Goal: Transaction & Acquisition: Purchase product/service

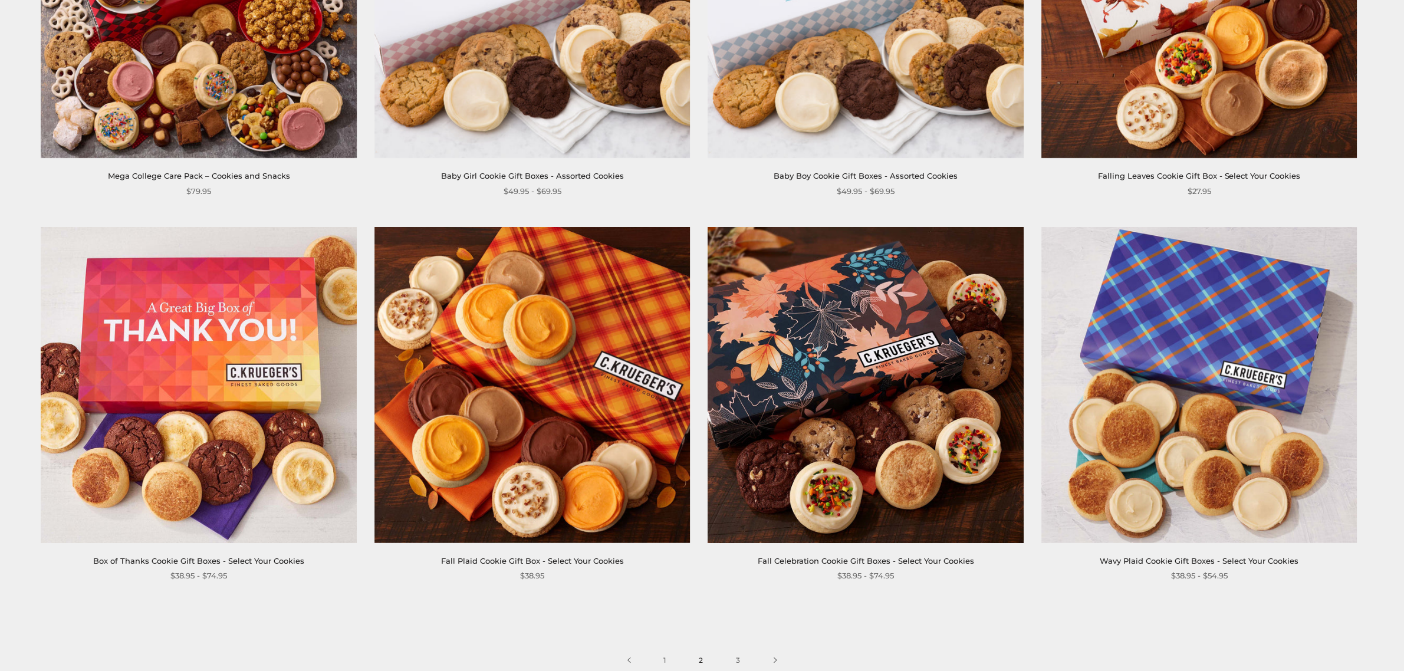
scroll to position [1912, 0]
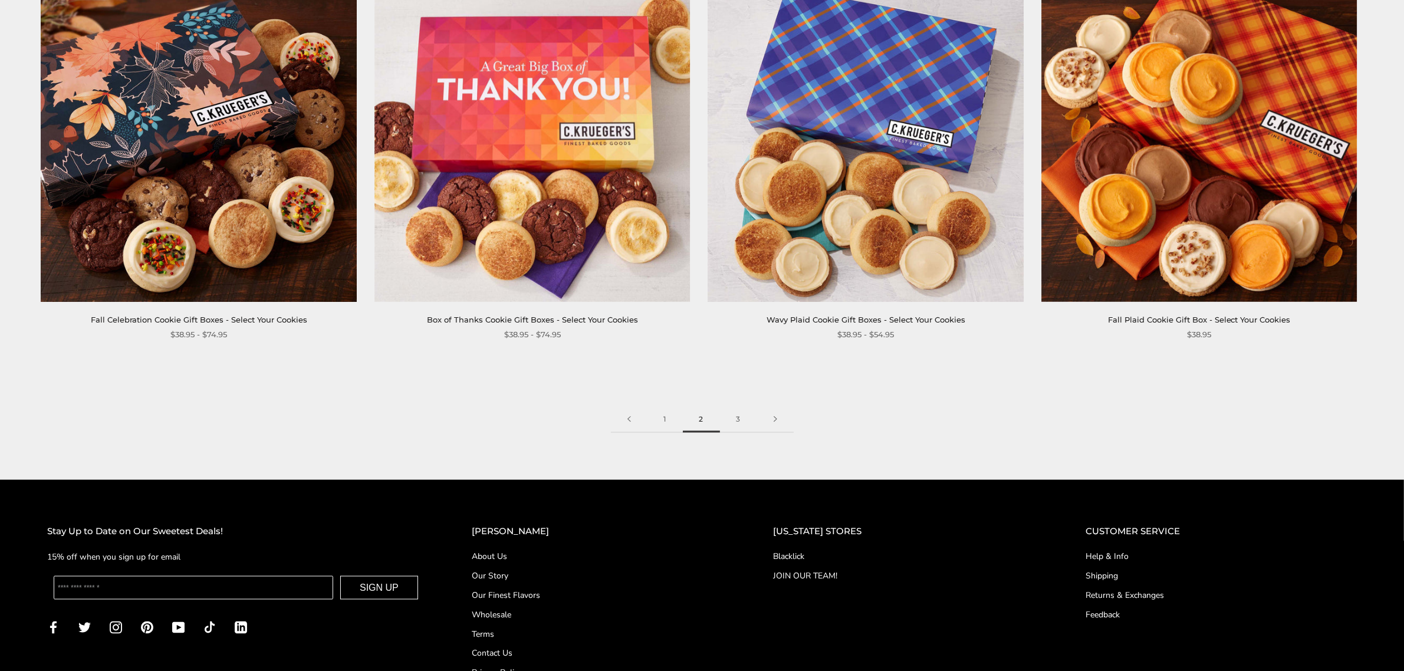
scroll to position [2305, 0]
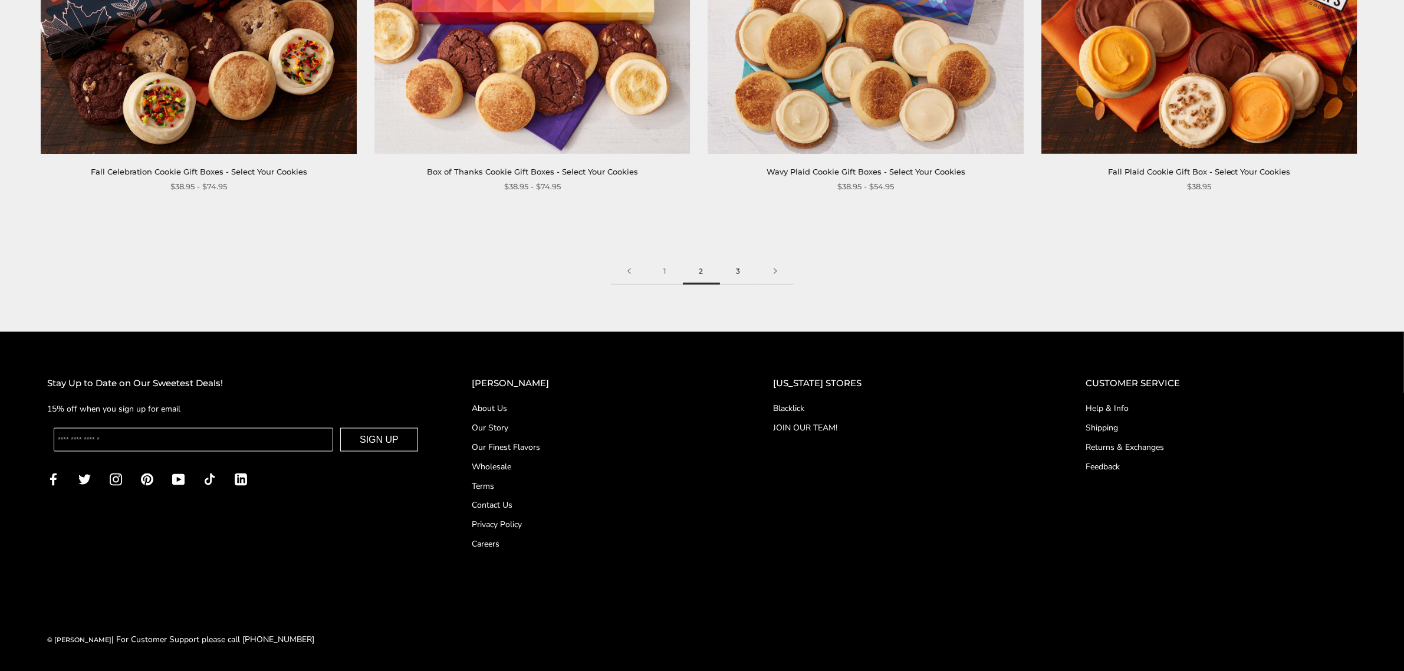
click at [736, 266] on link "3" at bounding box center [738, 271] width 37 height 27
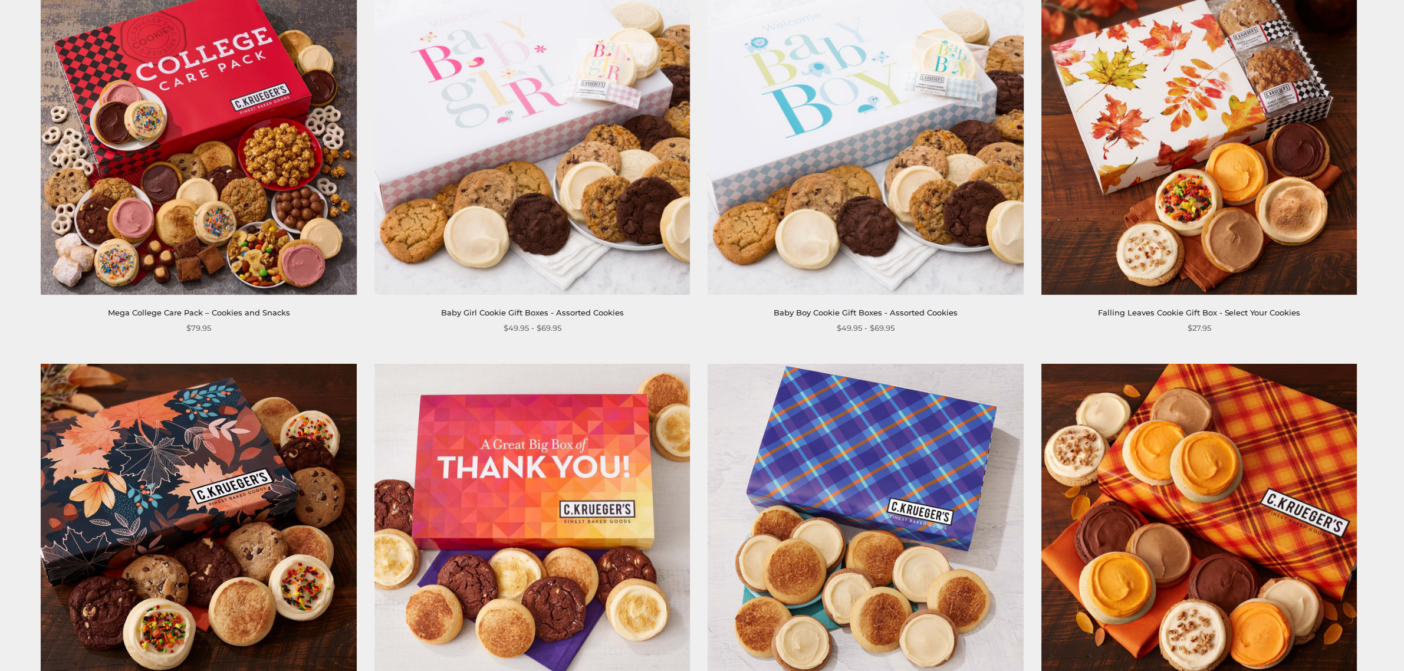
scroll to position [1764, 0]
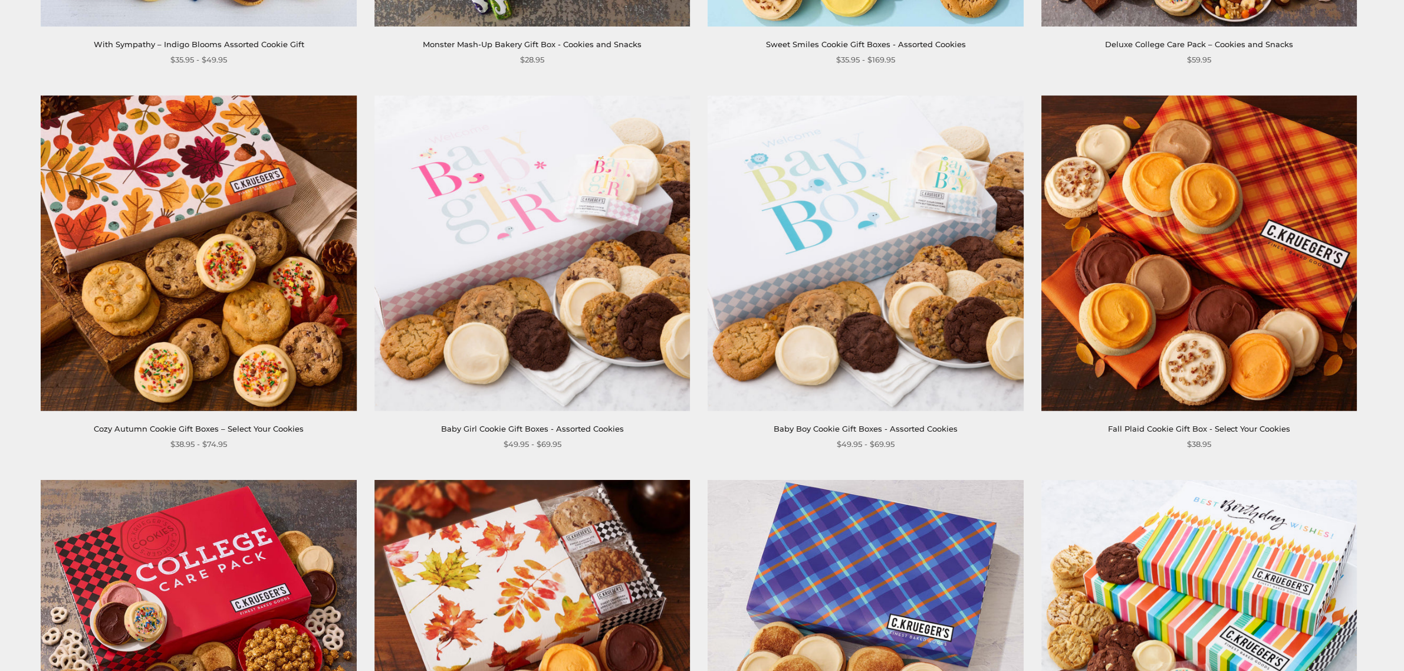
scroll to position [1671, 0]
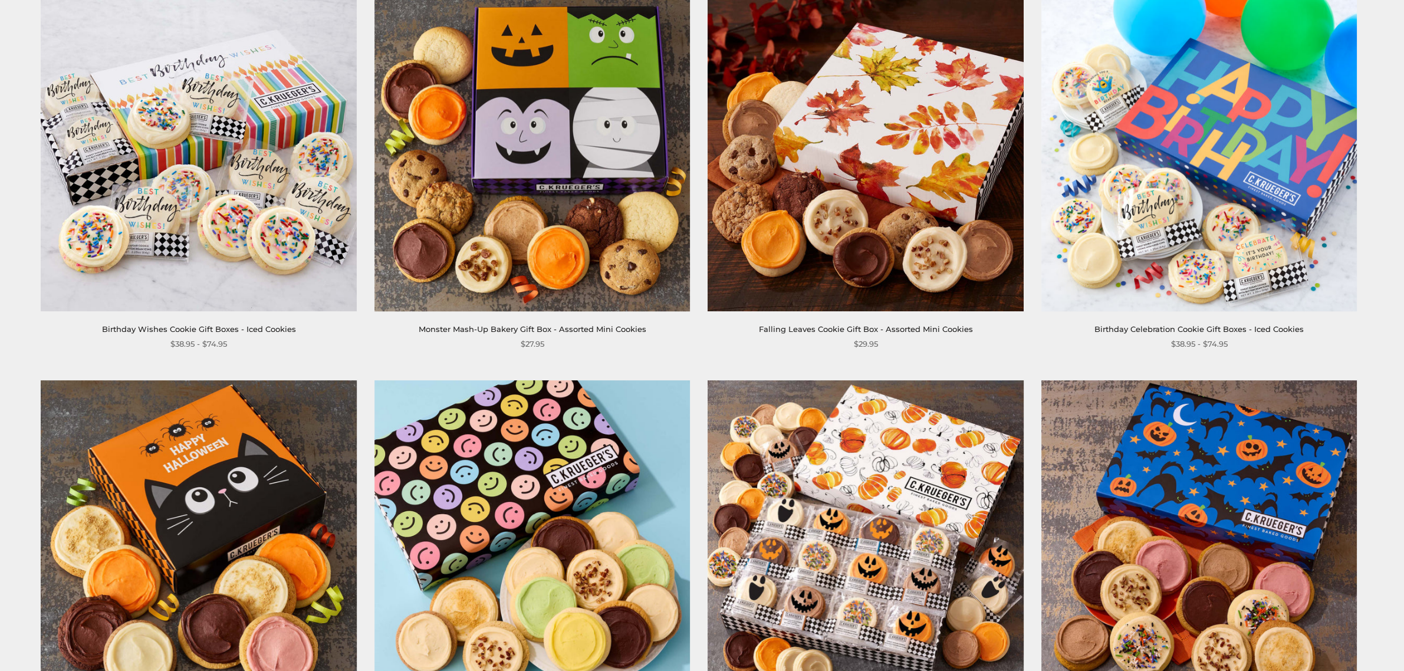
scroll to position [245, 0]
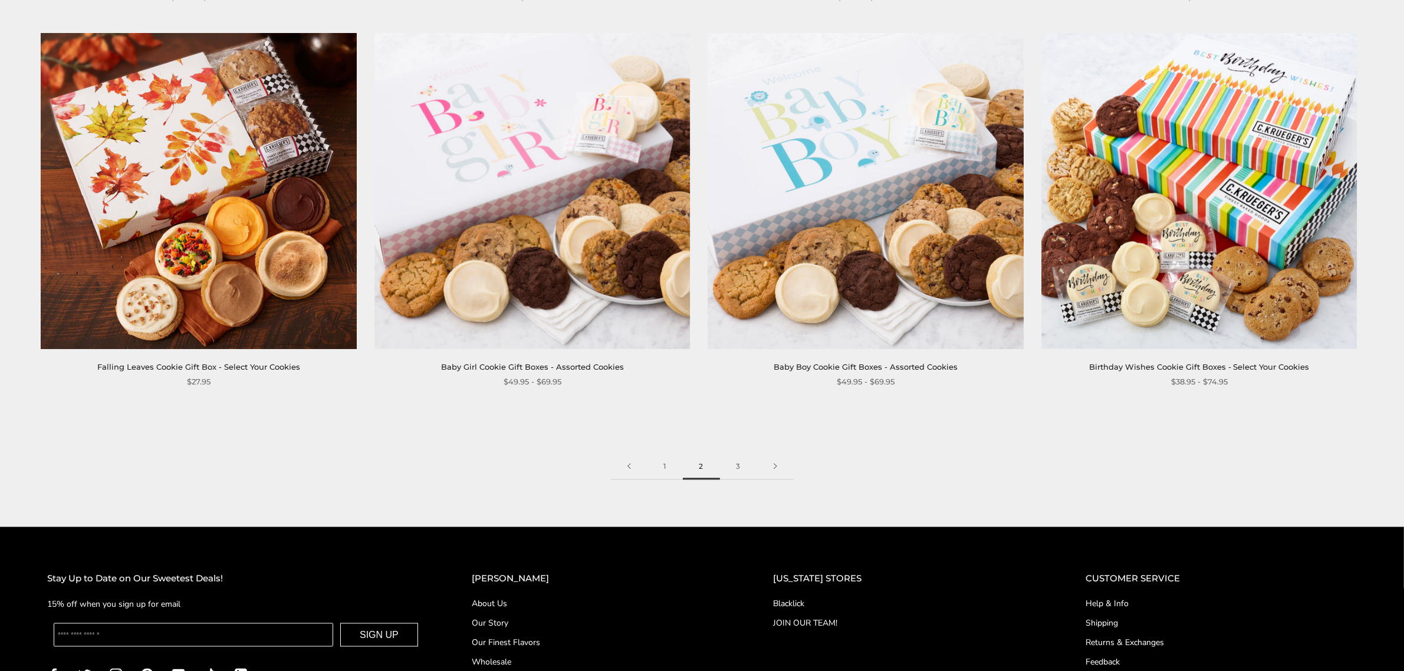
scroll to position [2113, 0]
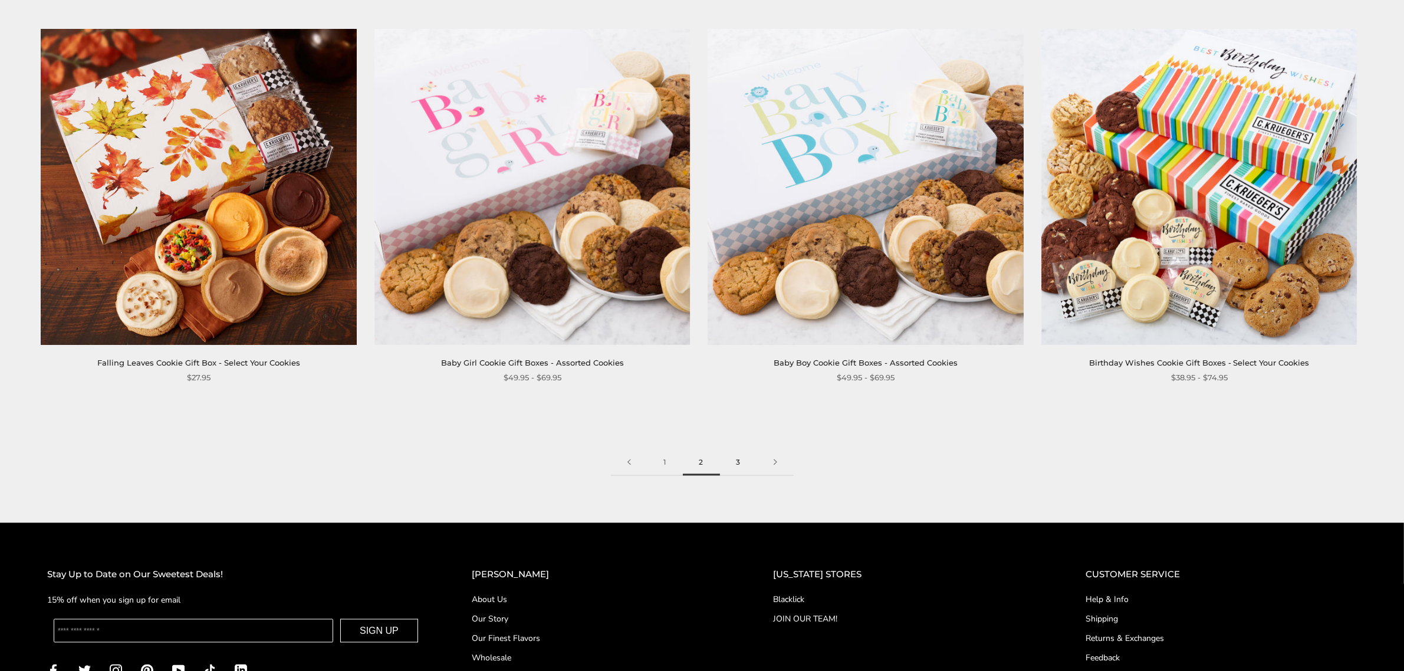
click at [737, 466] on link "3" at bounding box center [738, 462] width 37 height 27
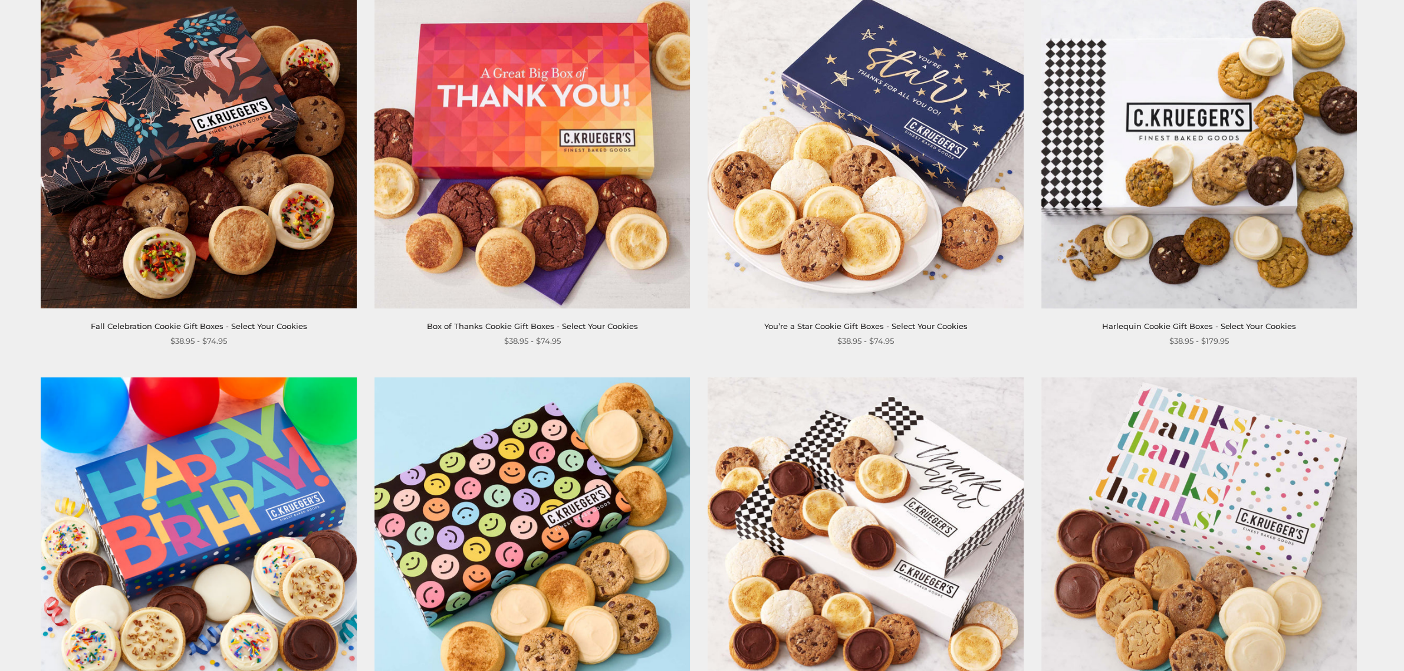
scroll to position [442, 0]
